Goal: Task Accomplishment & Management: Complete application form

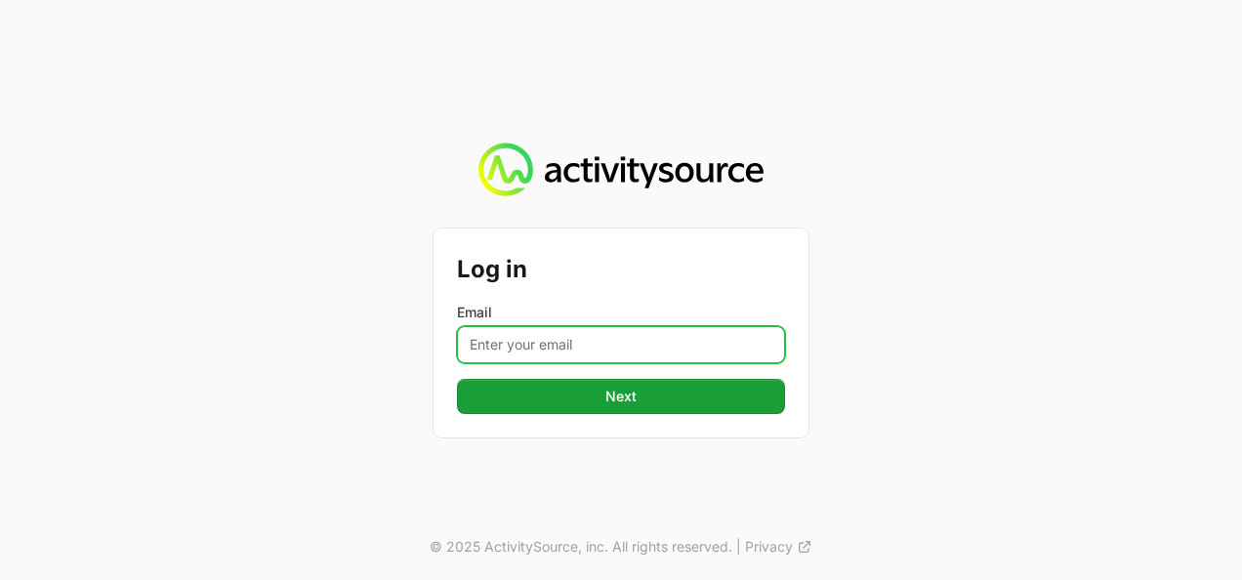
click at [568, 342] on input "Email" at bounding box center [621, 344] width 328 height 37
type input "[EMAIL_ADDRESS][PERSON_NAME][DOMAIN_NAME]"
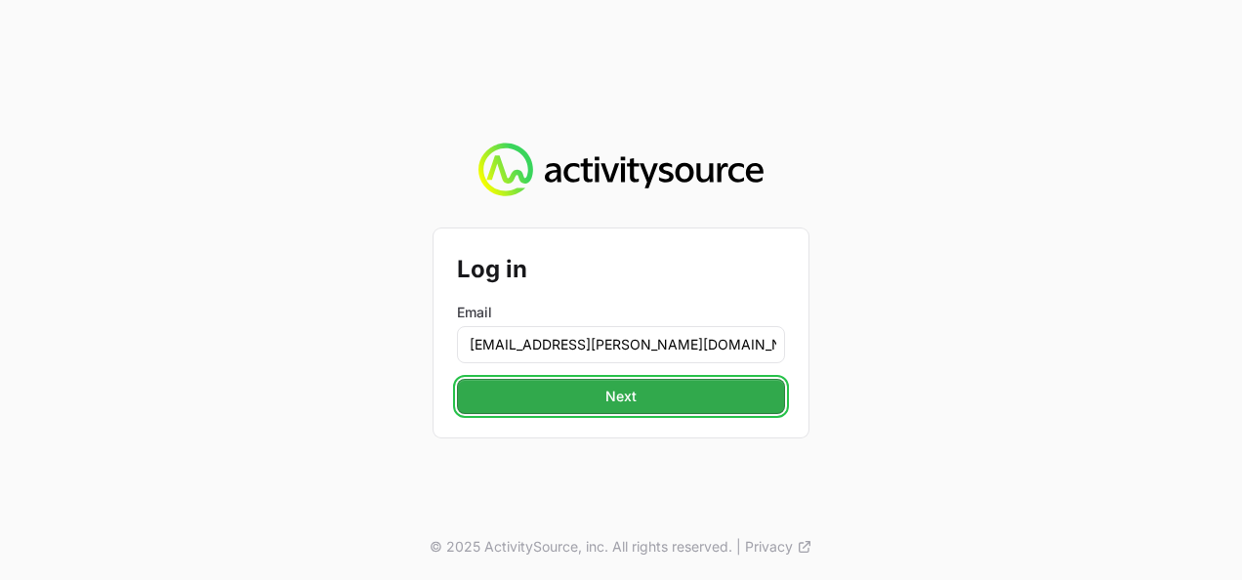
click at [596, 402] on span "Next" at bounding box center [621, 396] width 305 height 23
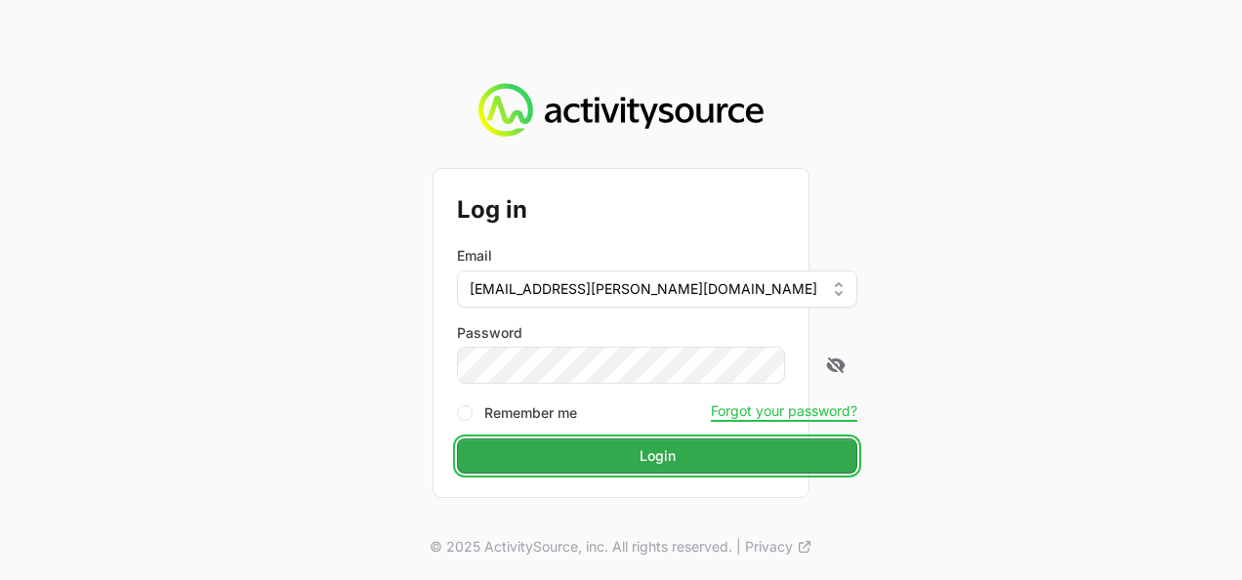
click at [595, 461] on span "Login" at bounding box center [657, 455] width 377 height 23
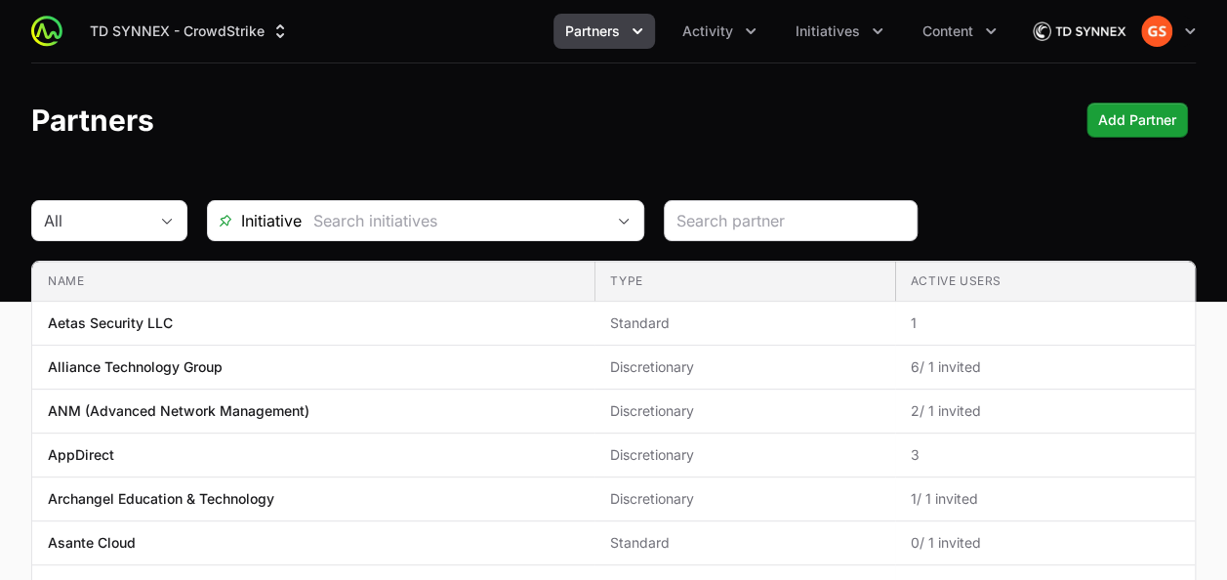
click at [767, 202] on div at bounding box center [791, 220] width 254 height 41
click at [764, 216] on input "search" at bounding box center [791, 220] width 228 height 23
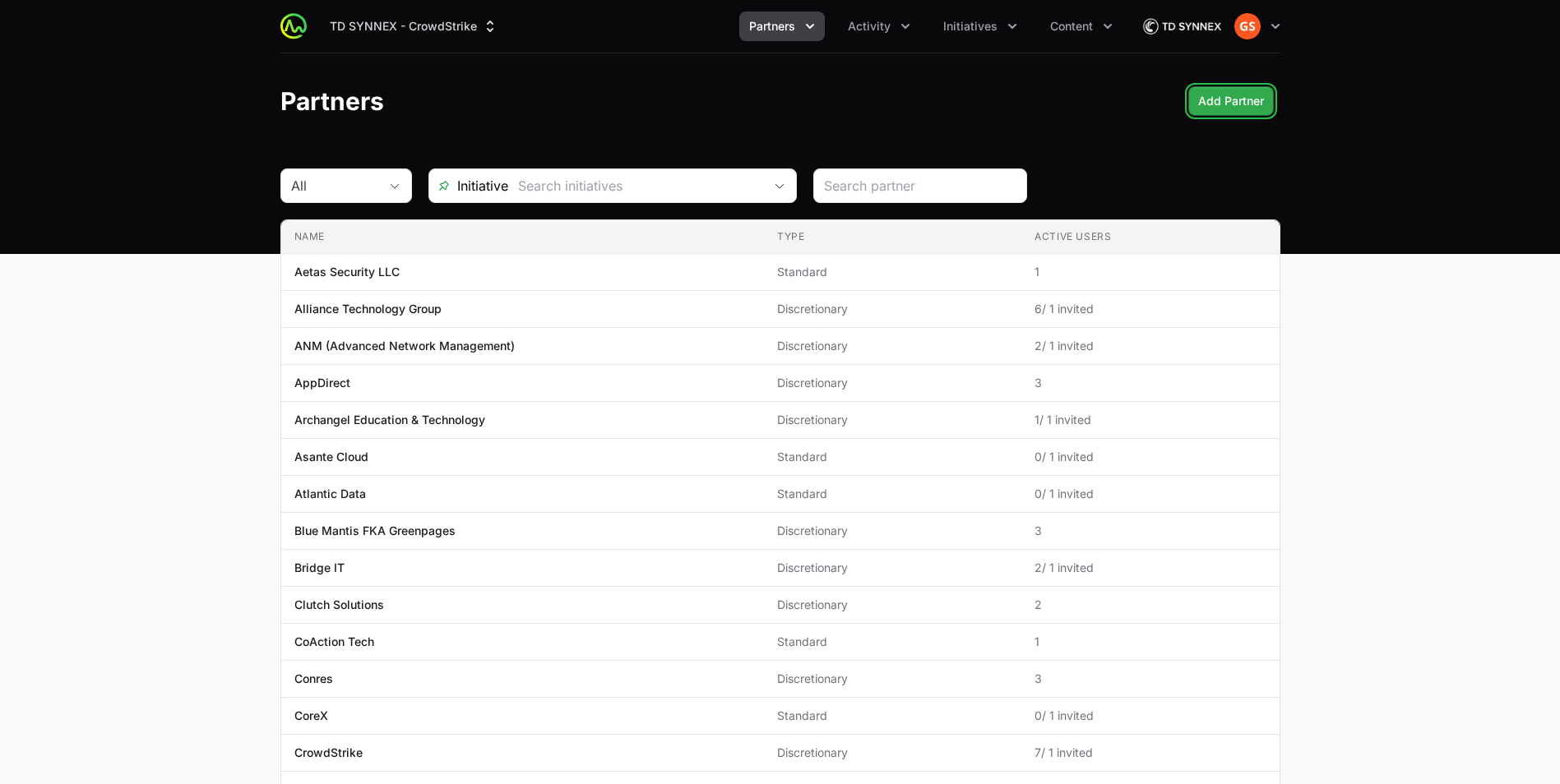
click at [1045, 103] on span "Add Partner" at bounding box center [1231, 100] width 66 height 19
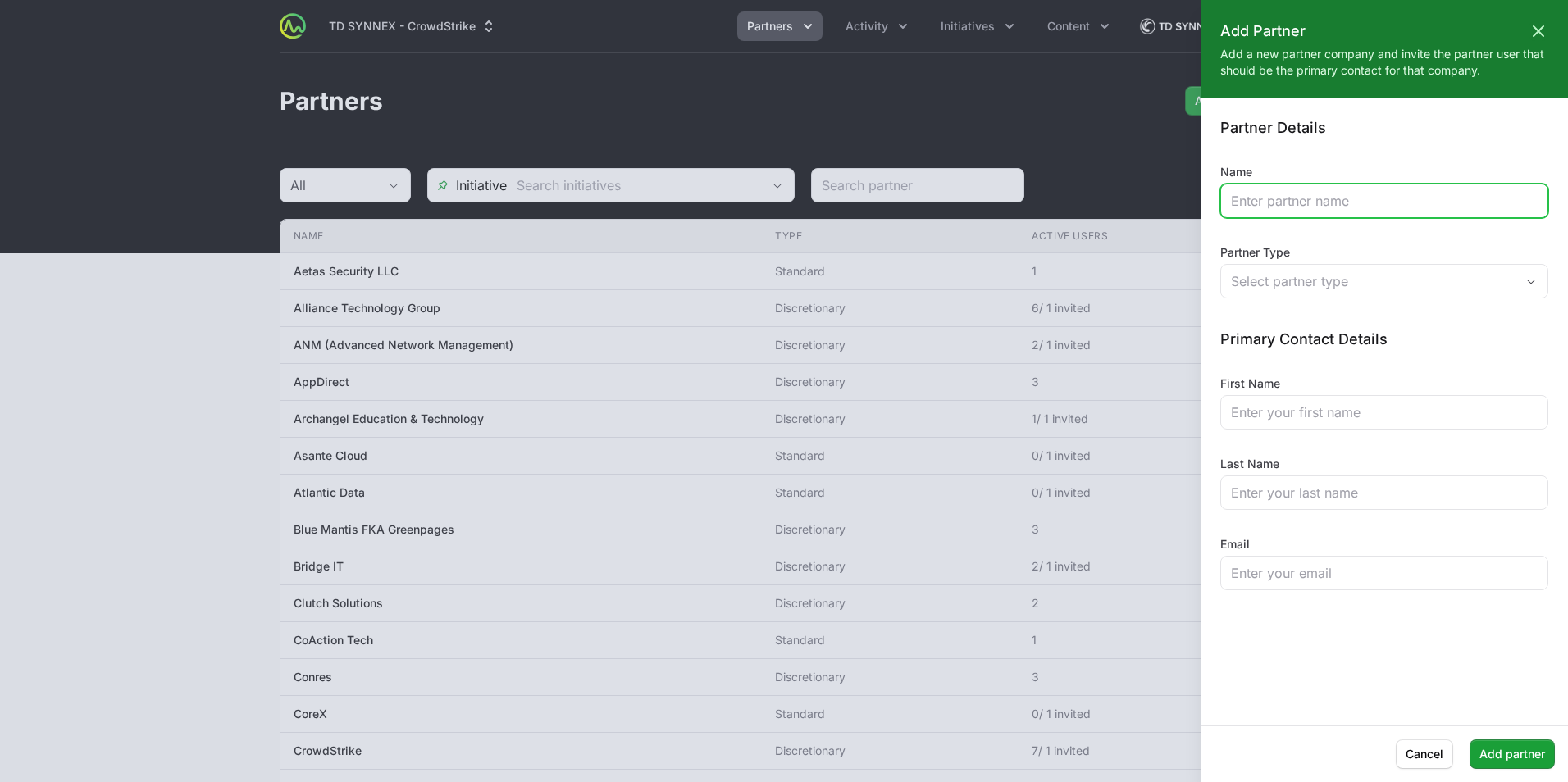
click at [1042, 207] on input "Name" at bounding box center [1384, 201] width 307 height 19
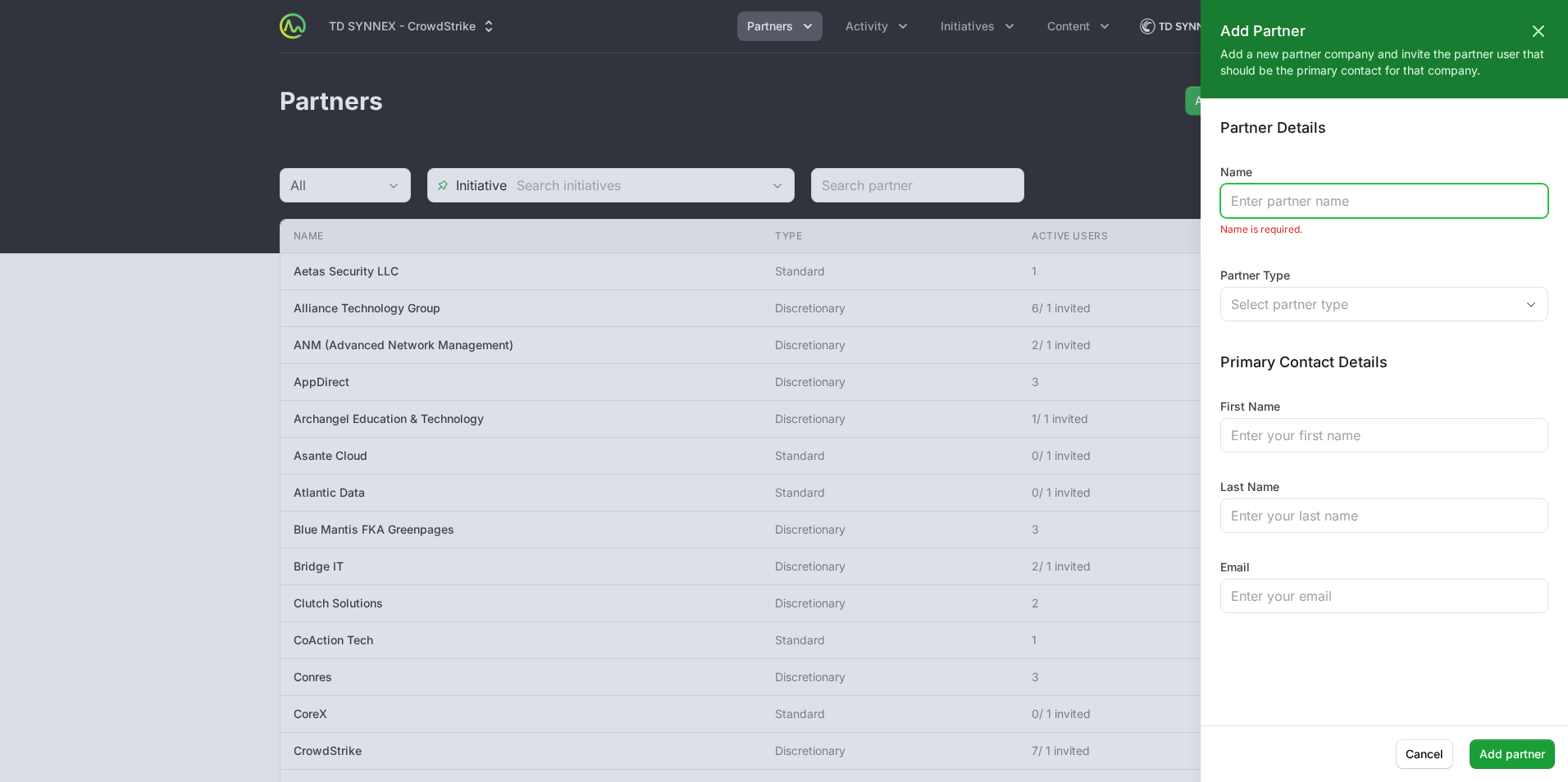
click at [1042, 195] on input "Name" at bounding box center [1384, 201] width 307 height 19
paste input "CST.CS.EPPENT.SOLN-TDS-USCLOUD-ENTERPRISE-1Y"
type input "CST.CS.EPPENT.SOLN-TDS-USCLOUD-ENTERPRISE-1Y"
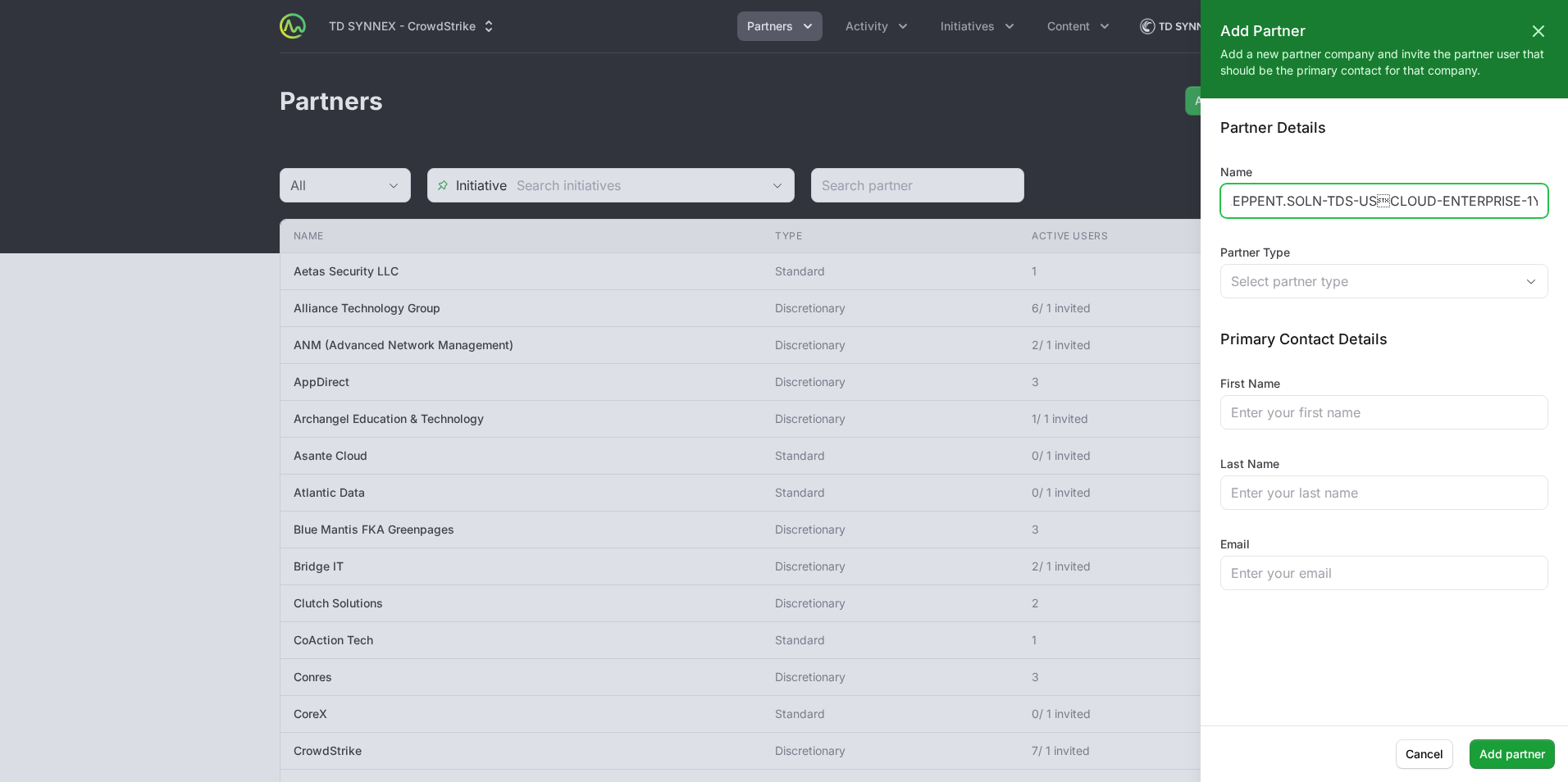
click at [1042, 197] on input "CST.CS.EPPENT.SOLN-TDS-USCLOUD-ENTERPRISE-1Y" at bounding box center [1384, 201] width 307 height 19
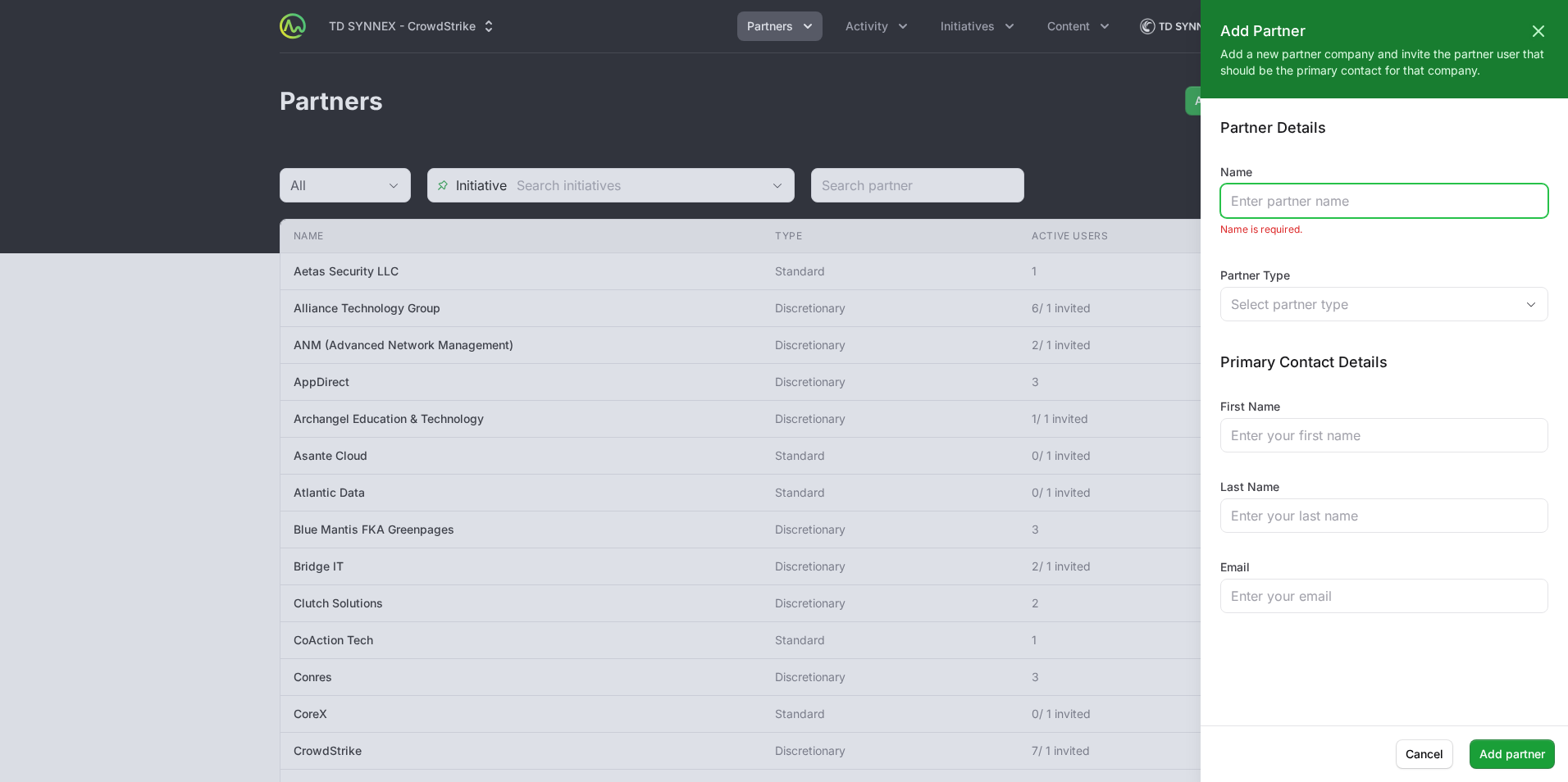
click at [1042, 207] on input "Name" at bounding box center [1384, 201] width 307 height 19
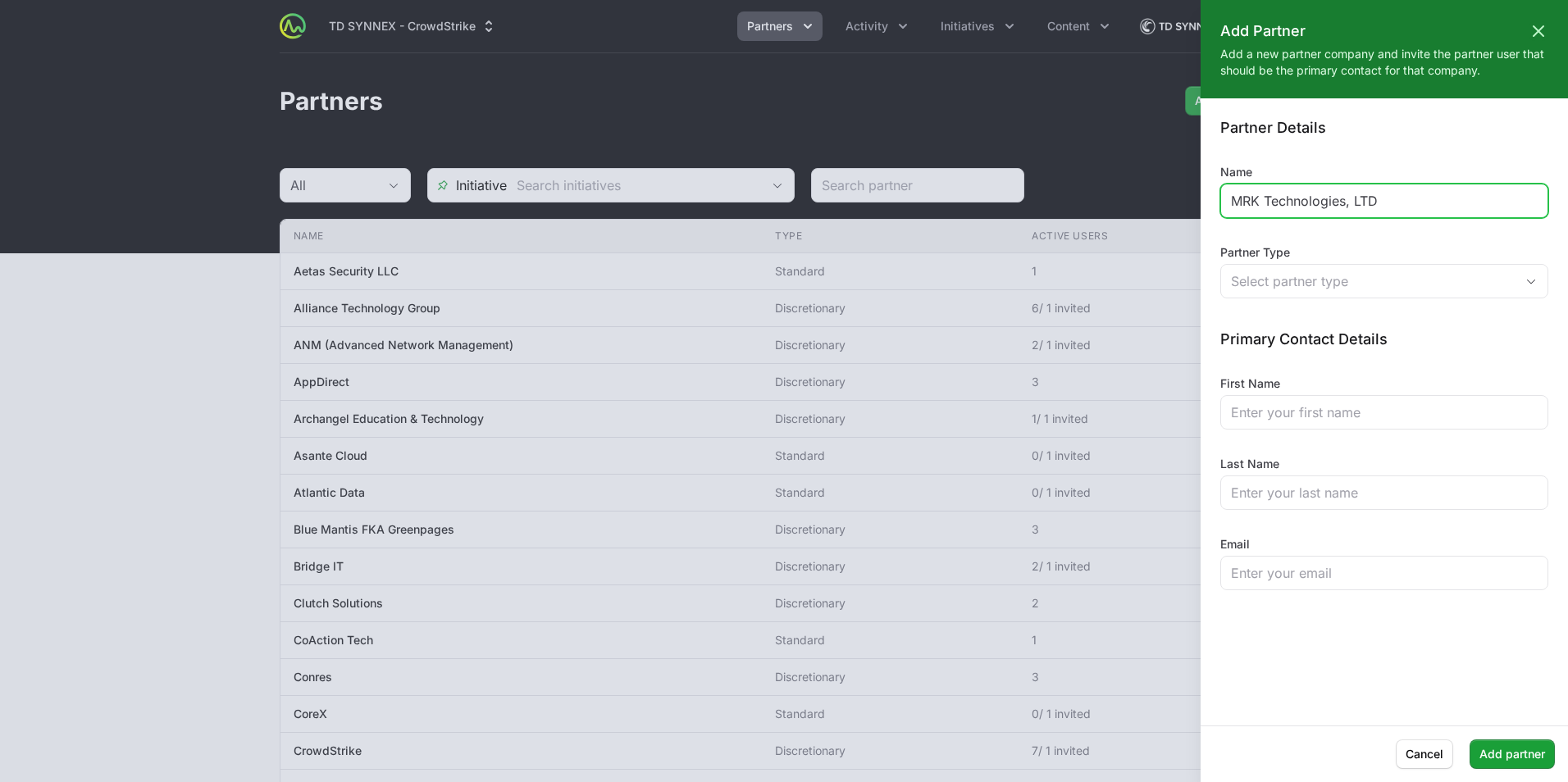
type input "MRK Technologies, LTD"
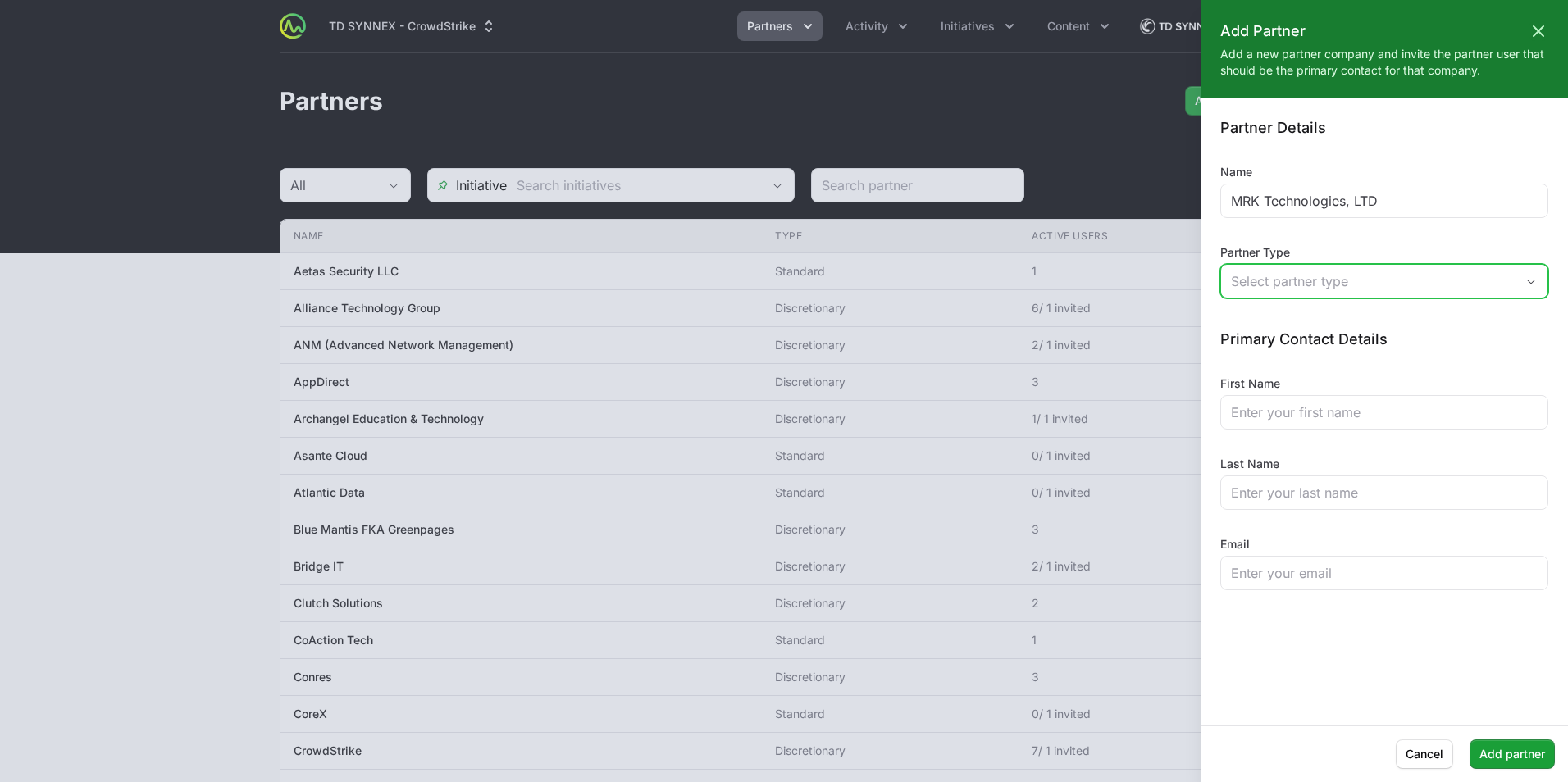
click at [1042, 286] on button "Select partner type" at bounding box center [1384, 281] width 327 height 33
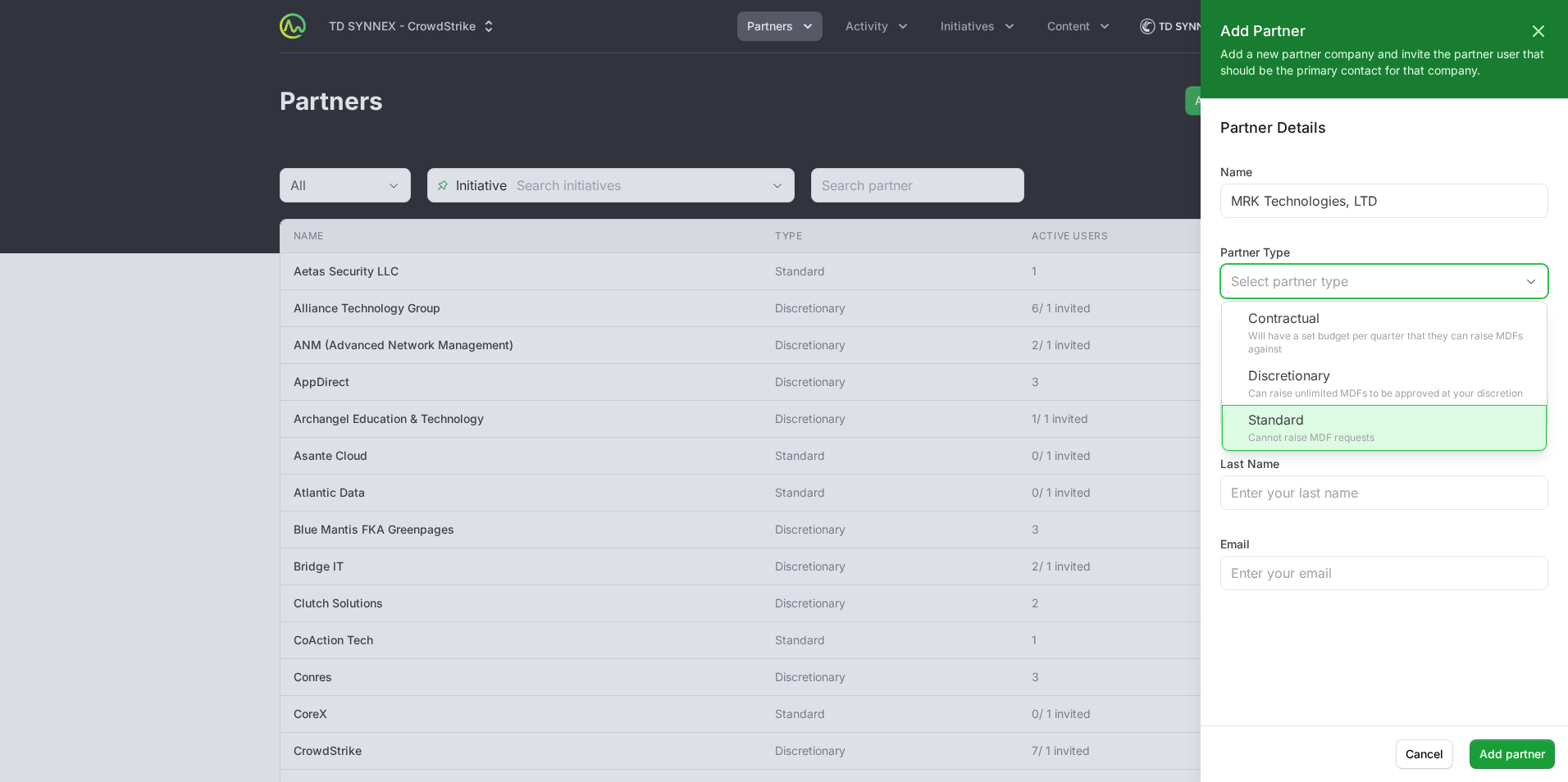
click at [1042, 434] on li "Standard Cannot raise MDF requests" at bounding box center [1384, 428] width 325 height 46
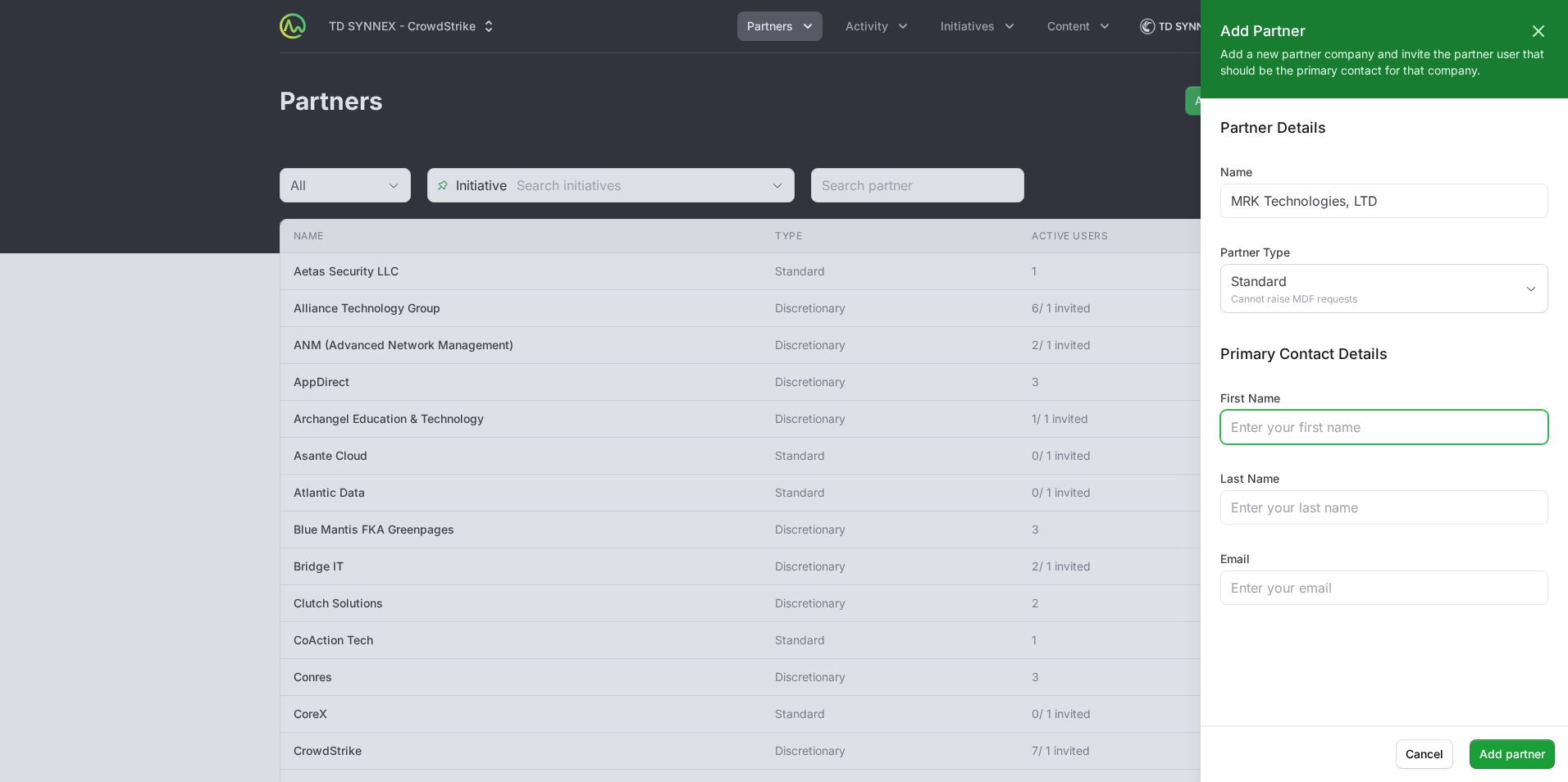
click at [1042, 428] on input "First Name" at bounding box center [1384, 427] width 307 height 19
type input "[PERSON_NAME]"
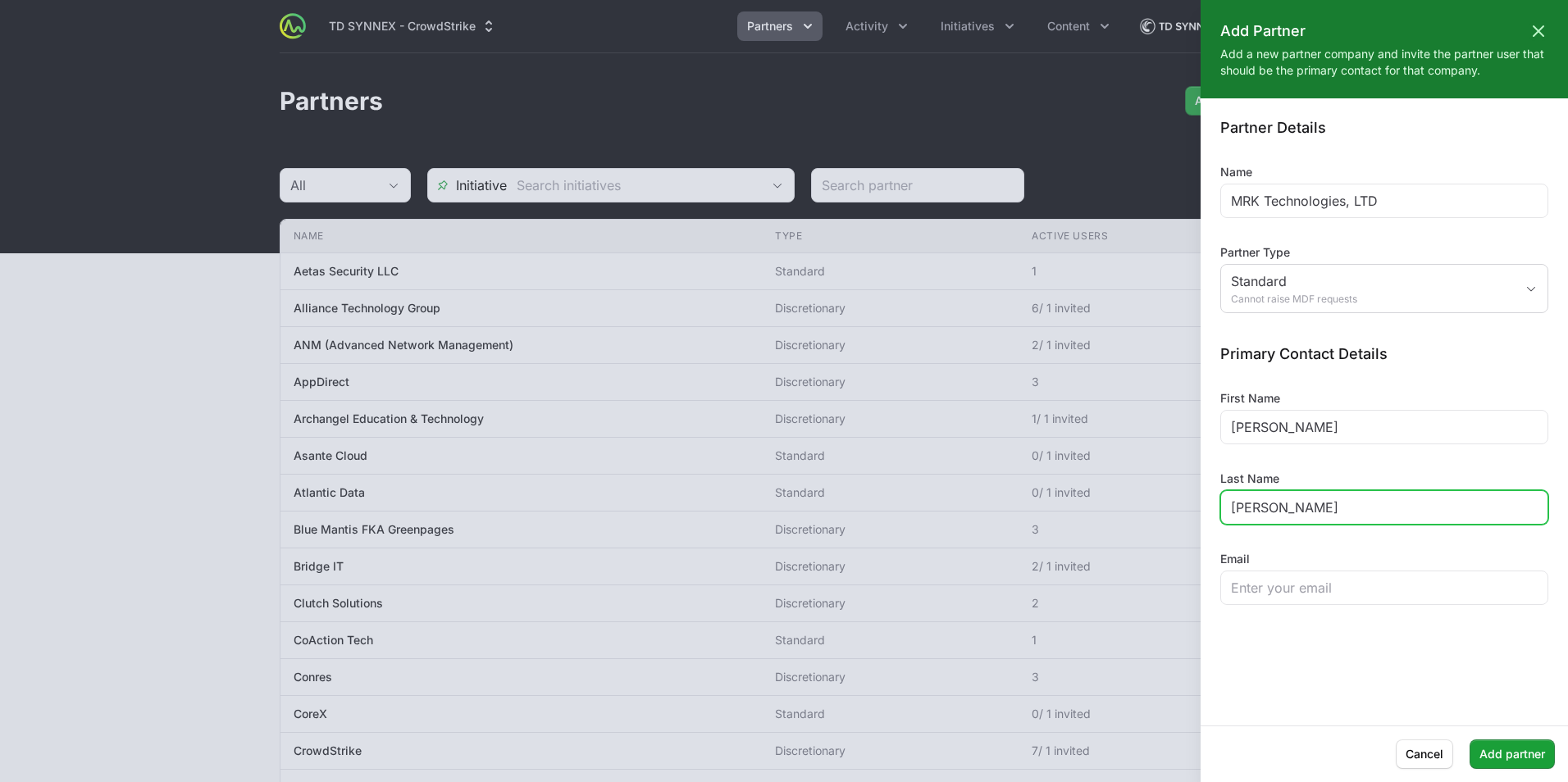
type input "[PERSON_NAME]"
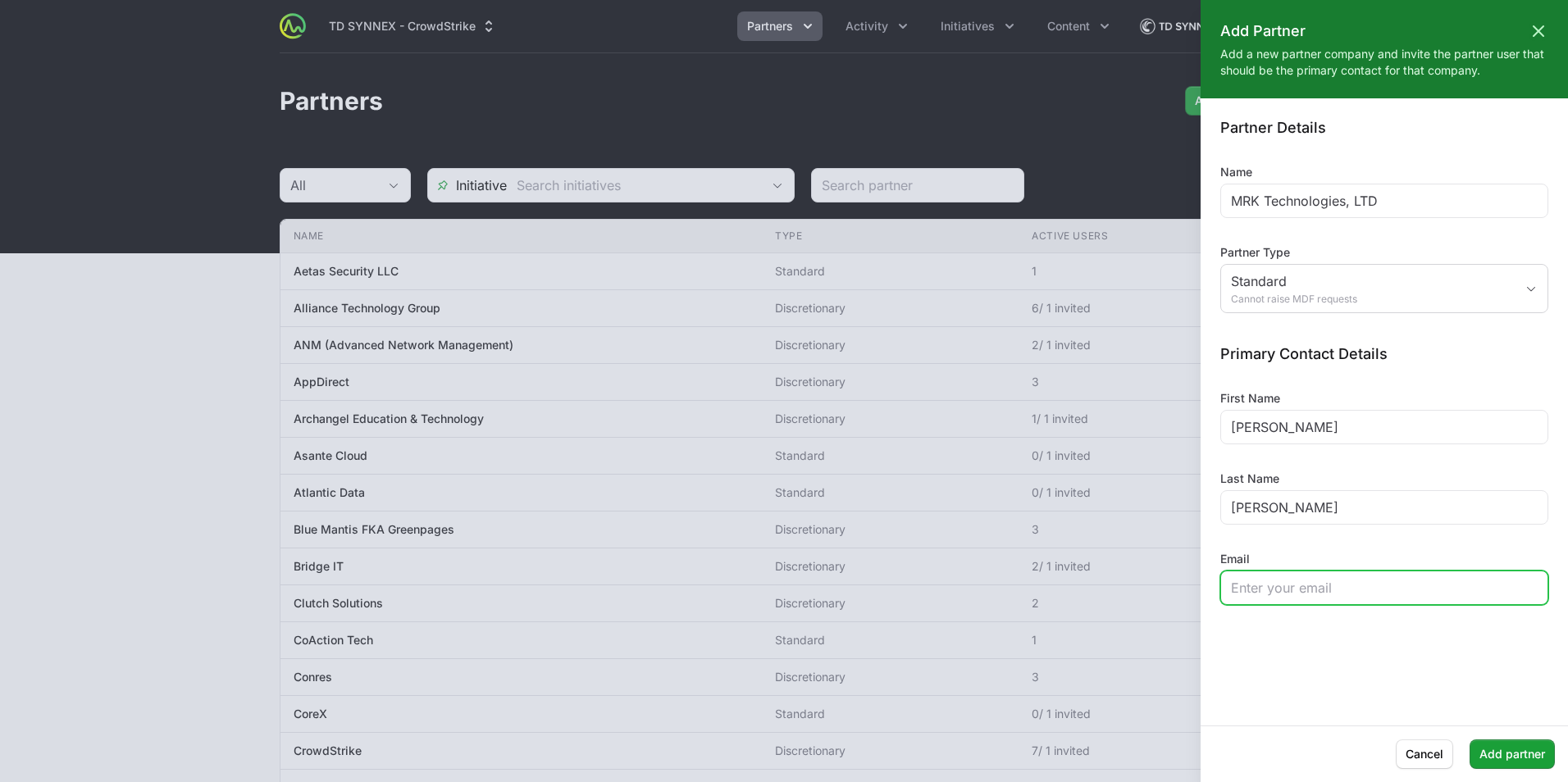
click at [1042, 486] on input "Email" at bounding box center [1384, 587] width 307 height 19
paste input "[PERSON_NAME][EMAIL_ADDRESS][PERSON_NAME][DOMAIN_NAME]"
type input "[PERSON_NAME][EMAIL_ADDRESS][PERSON_NAME][DOMAIN_NAME]"
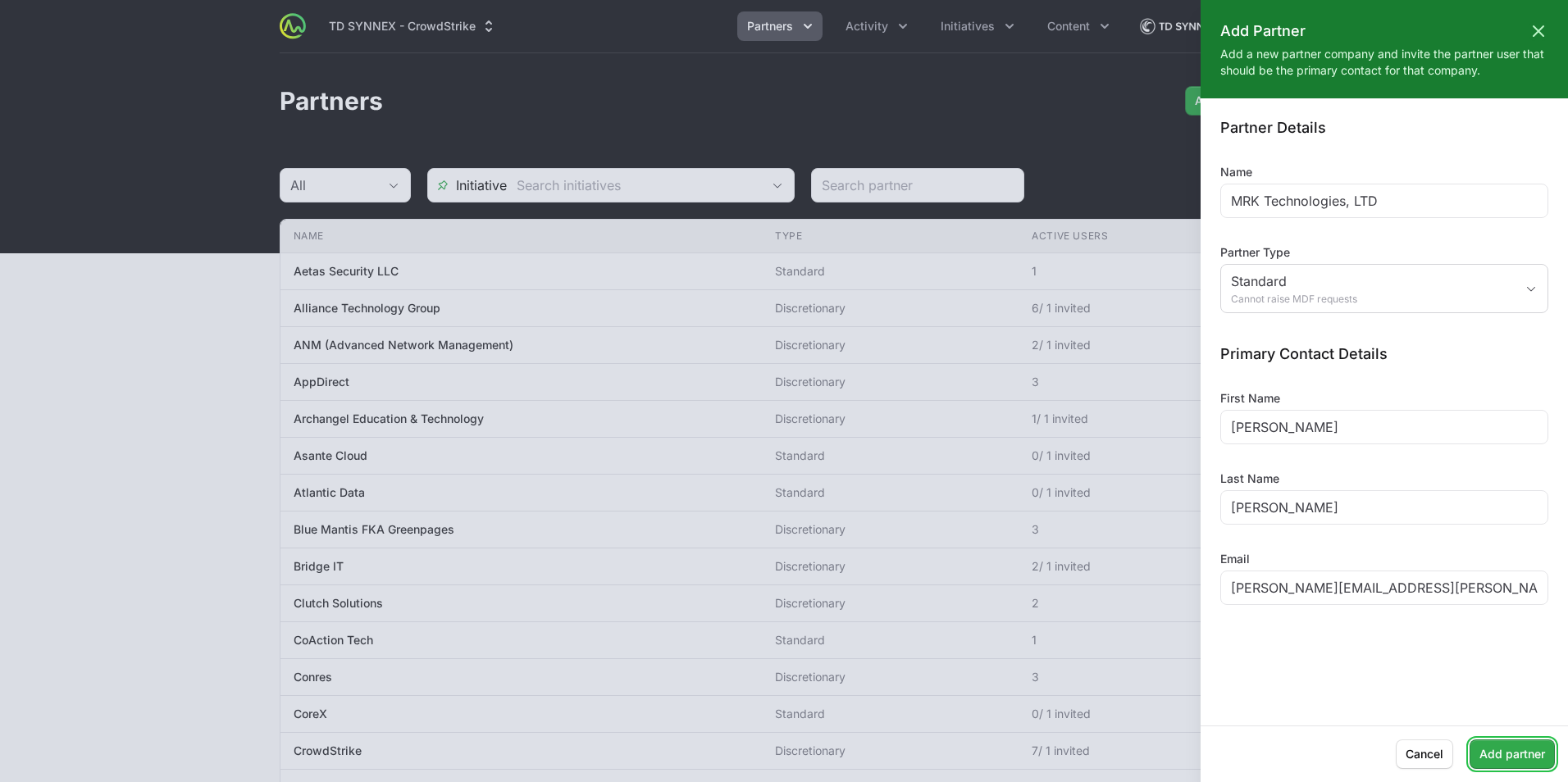
click at [1042, 486] on span "Add partner" at bounding box center [1512, 754] width 66 height 19
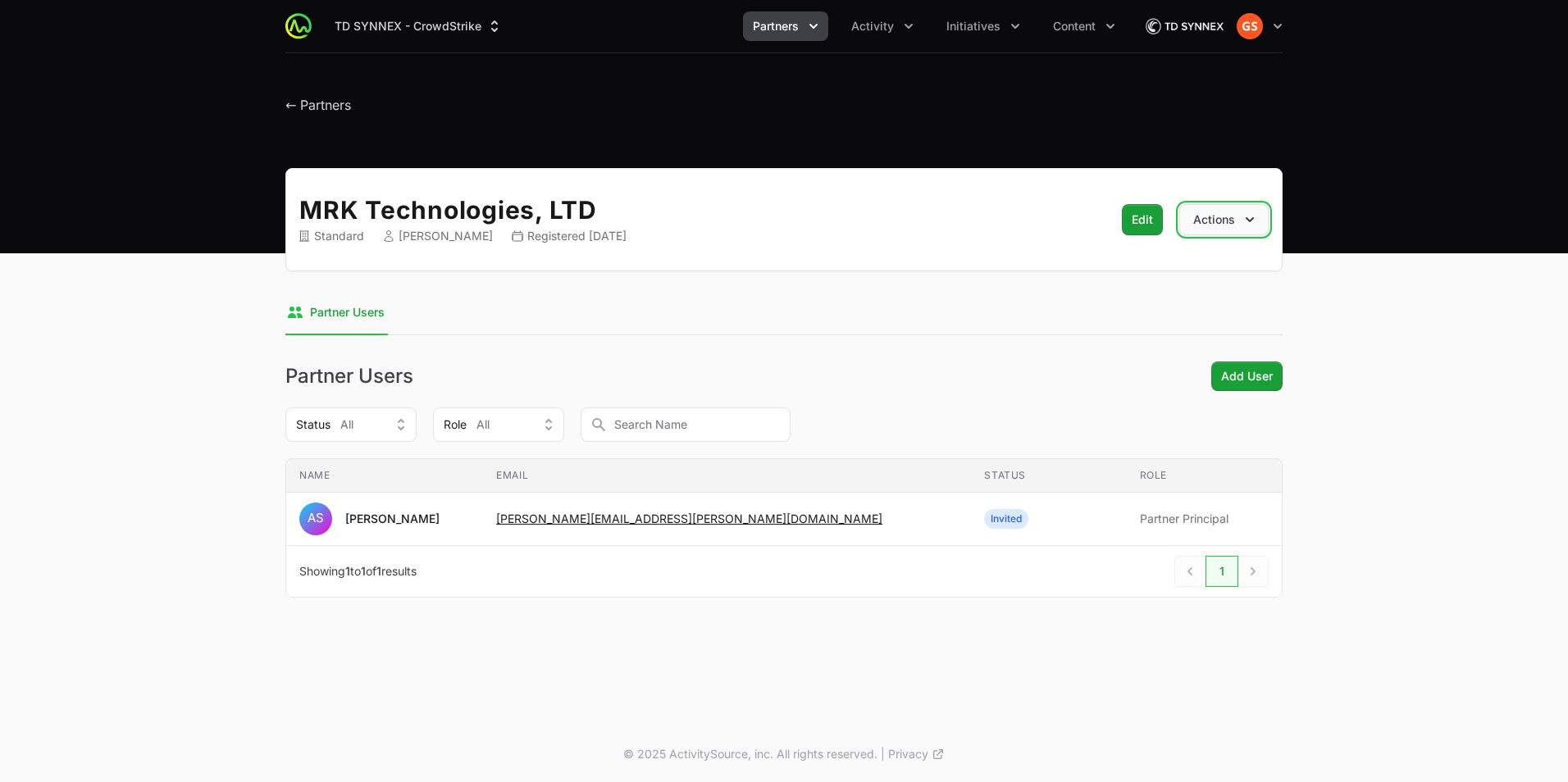
click at [1042, 222] on icon "button" at bounding box center [1250, 220] width 17 height 17
click at [1042, 222] on span "Edit" at bounding box center [1141, 219] width 21 height 21
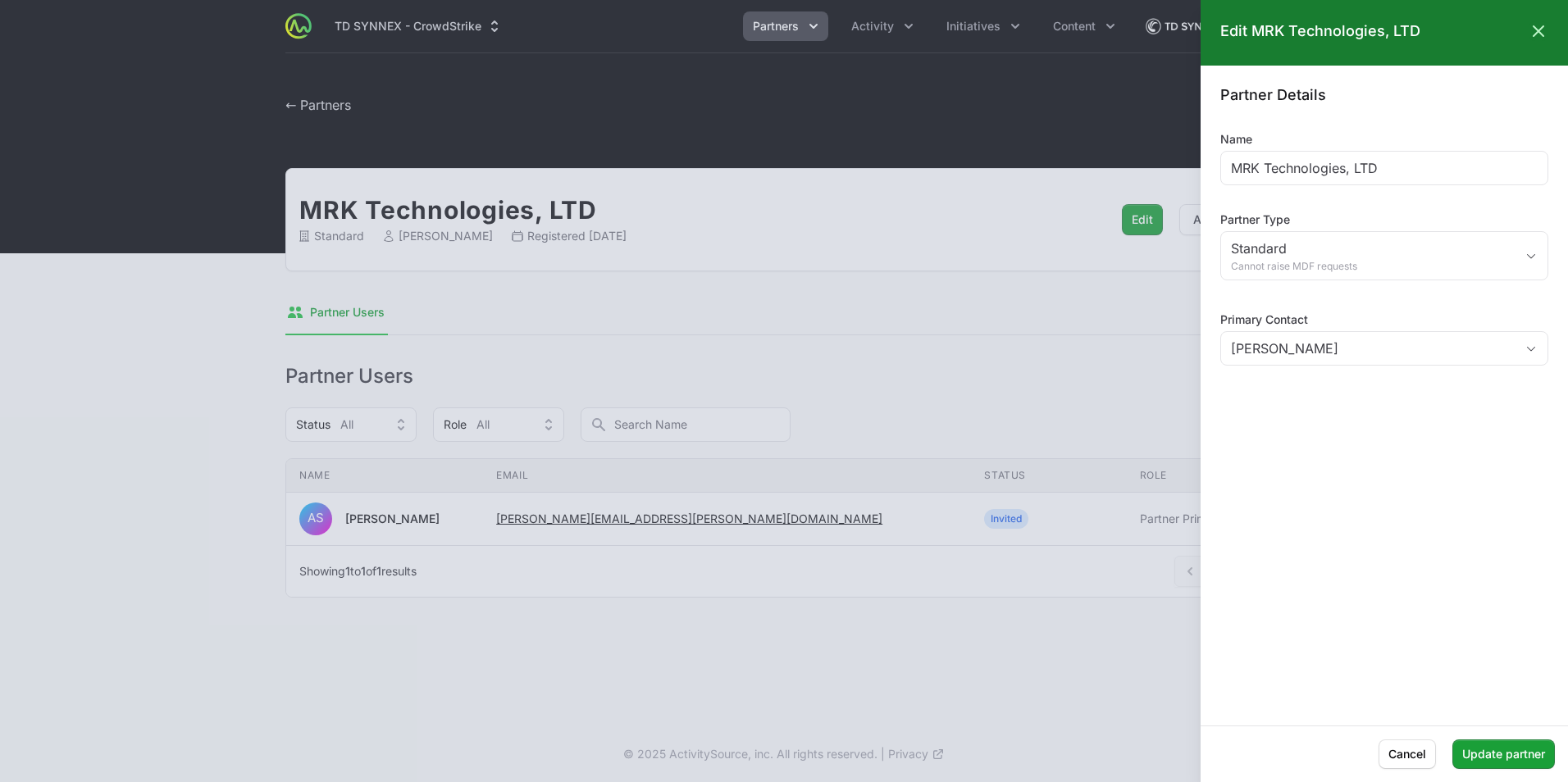
click at [801, 230] on div at bounding box center [784, 391] width 1568 height 782
